Goal: Navigation & Orientation: Go to known website

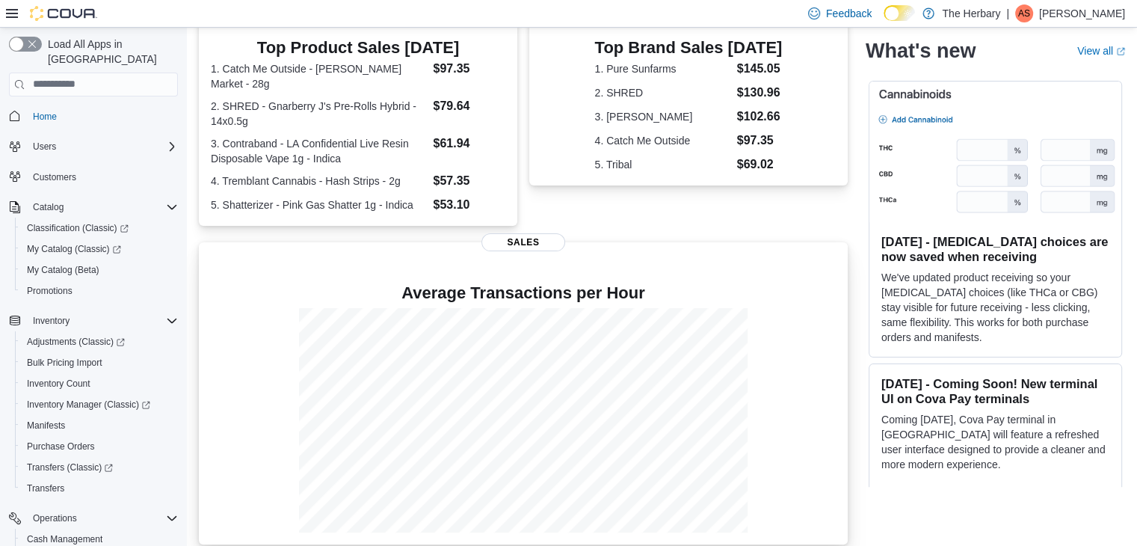
scroll to position [250, 0]
